Goal: Complete application form

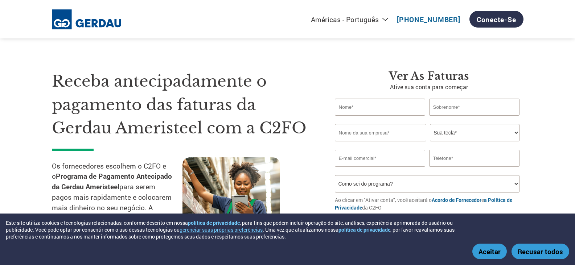
select select "pt"
click at [483, 251] on font "Aceitar" at bounding box center [490, 251] width 22 height 9
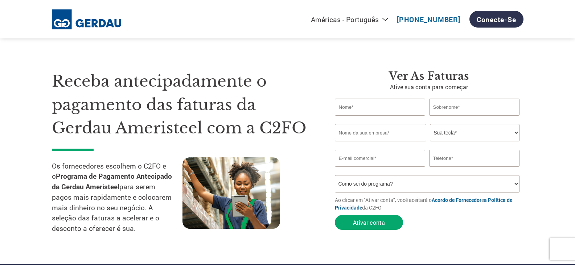
click at [295, 130] on font "Receba antecipadamente o pagamento das faturas da Gerdau Ameristeel com a C2FO" at bounding box center [179, 104] width 255 height 66
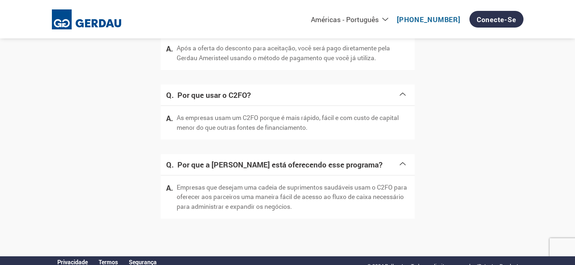
scroll to position [1037, 0]
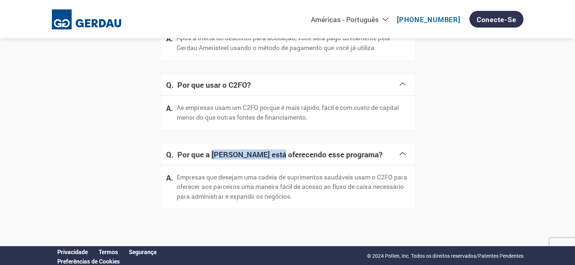
drag, startPoint x: 275, startPoint y: 155, endPoint x: 212, endPoint y: 153, distance: 62.8
click at [212, 153] on font "Por que a [PERSON_NAME] está oferecendo esse programa?" at bounding box center [279, 154] width 205 height 10
copy font "[PERSON_NAME]"
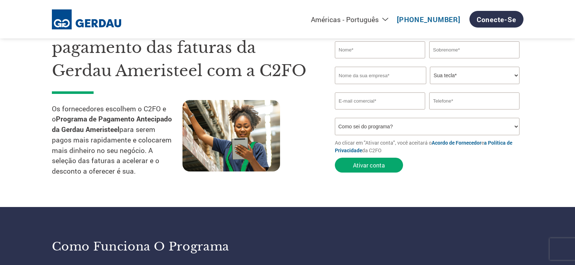
scroll to position [0, 0]
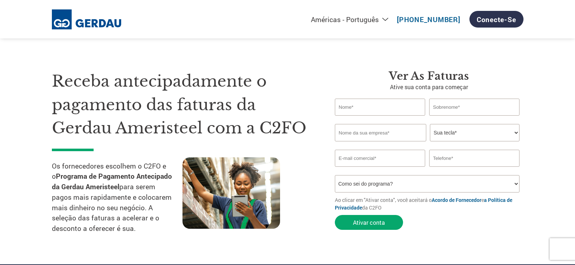
click at [389, 99] on input "text" at bounding box center [380, 107] width 91 height 17
click at [287, 105] on h1 "Receba antecipadamente o pagamento das faturas da Gerdau Ameristeel com a C2FO" at bounding box center [182, 105] width 261 height 70
click at [361, 140] on input "text" at bounding box center [380, 132] width 91 height 17
click at [518, 135] on select "Sua tecla* Diretor Financeiro Auditor Financeiro Gerente de Crédito Diretor Fin…" at bounding box center [475, 132] width 90 height 17
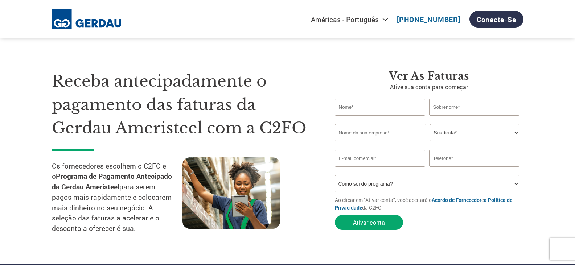
click at [518, 135] on select "Sua tecla* Diretor Financeiro Auditor Financeiro Gerente de Crédito Diretor Fin…" at bounding box center [475, 132] width 90 height 17
click at [392, 163] on input "email" at bounding box center [380, 158] width 91 height 17
click at [458, 152] on input "text" at bounding box center [474, 158] width 91 height 17
click at [417, 179] on select "Como sei do programa? Recebi uma carta E-mail Mídias sociais Pesquisa on-line F…" at bounding box center [427, 183] width 185 height 17
drag, startPoint x: 361, startPoint y: 107, endPoint x: 362, endPoint y: 113, distance: 6.4
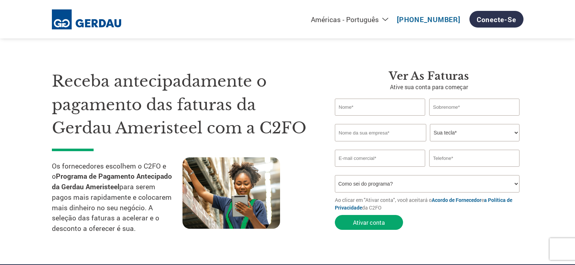
click at [361, 107] on input "text" at bounding box center [380, 107] width 91 height 17
click at [353, 109] on input "text" at bounding box center [380, 107] width 91 height 17
type input "edmundo"
type input "Mantovani"
type input "TECH-IND TECNOLOGIA INDUSTRIAL"
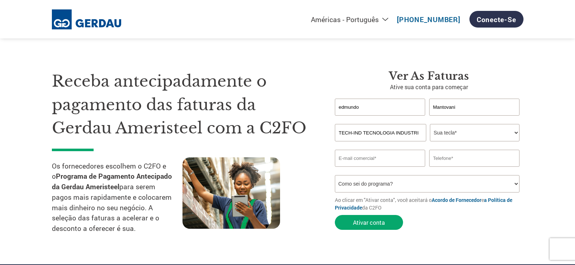
type input "[EMAIL_ADDRESS][DOMAIN_NAME]"
type input "15998715374"
click at [441, 140] on select "Sua tecla* Diretor Financeiro Auditor Financeiro Gerente de Crédito Diretor Fin…" at bounding box center [475, 132] width 90 height 17
select select "OWNER_FOUNDER"
click at [430, 124] on select "Sua tecla* Diretor Financeiro Auditor Financeiro Gerente de Crédito Diretor Fin…" at bounding box center [475, 132] width 90 height 17
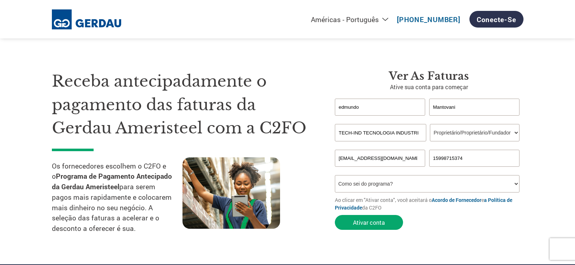
click at [404, 184] on select "Como sei do programa? Recebi uma carta E-mail Mídias sociais Pesquisa on-line F…" at bounding box center [427, 183] width 185 height 17
select select "Online Search"
click at [335, 175] on select "Como sei do programa? Recebi uma carta E-mail Mídias sociais Pesquisa on-line F…" at bounding box center [427, 183] width 185 height 17
click at [369, 222] on font "Ativar conta" at bounding box center [369, 223] width 32 height 8
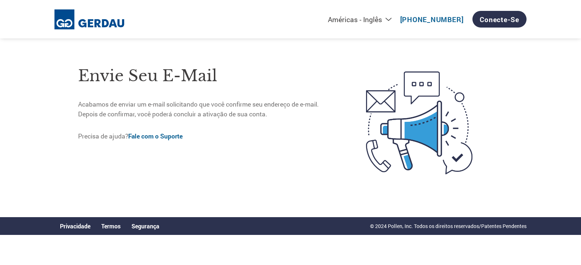
click at [177, 138] on font "Fale com o Suporte" at bounding box center [155, 136] width 54 height 8
